Goal: Navigation & Orientation: Find specific page/section

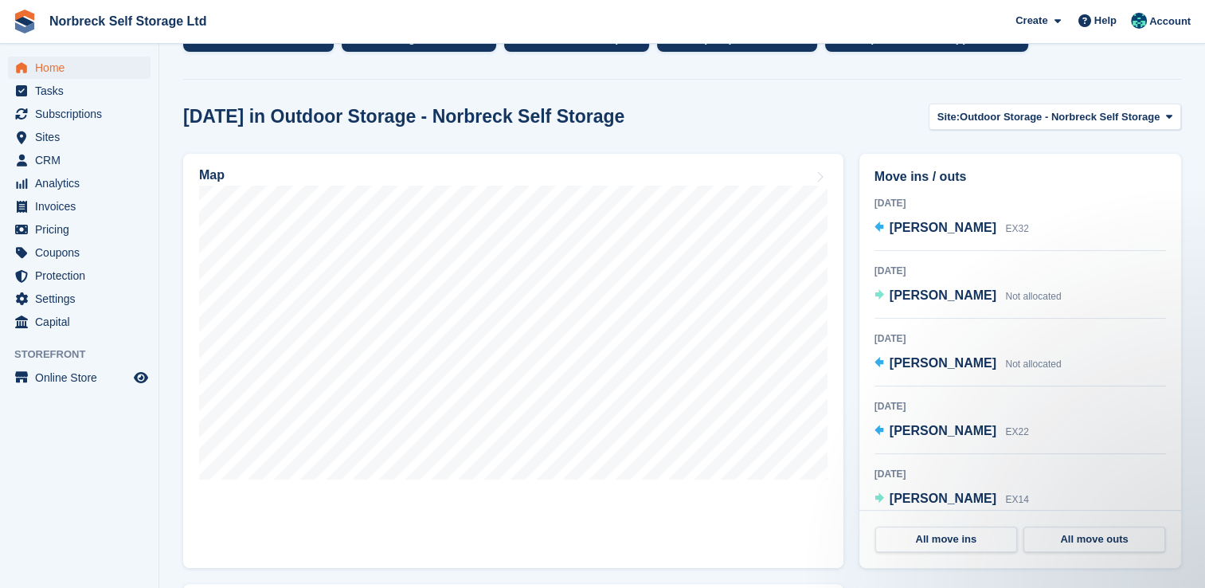
scroll to position [367, 0]
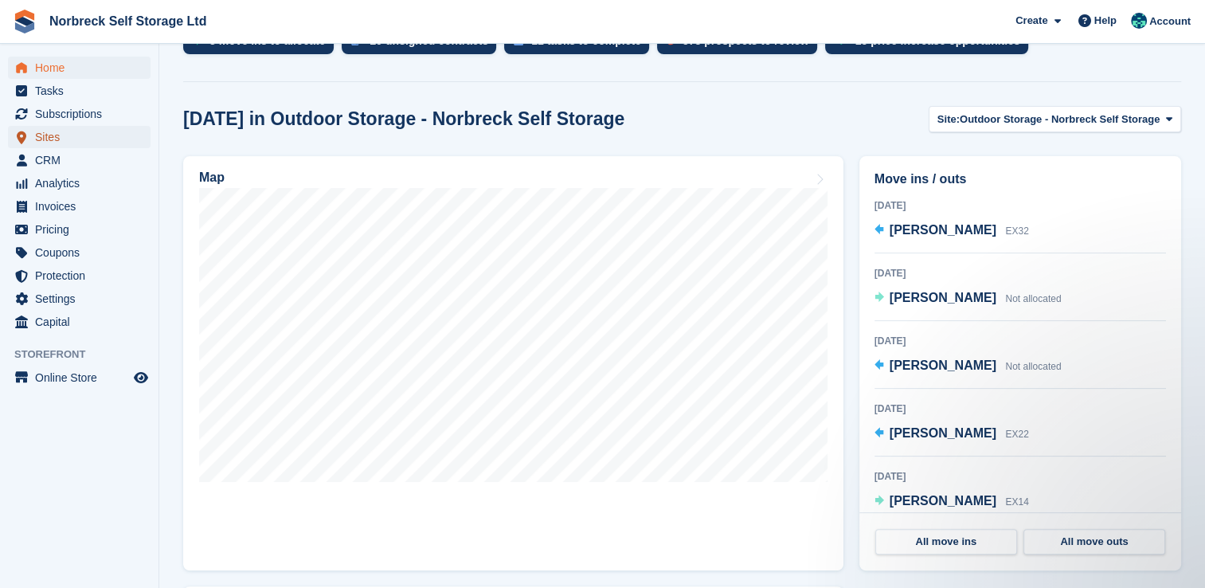
click at [61, 137] on span "Sites" at bounding box center [83, 137] width 96 height 22
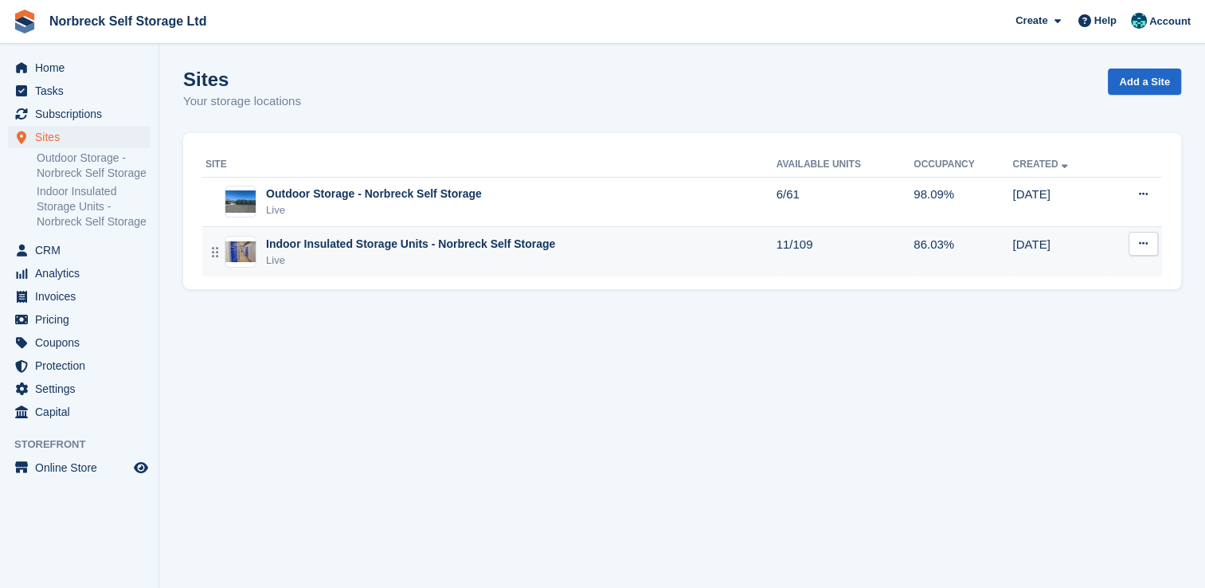
click at [516, 255] on div "Live" at bounding box center [410, 261] width 289 height 16
